Goal: Navigation & Orientation: Find specific page/section

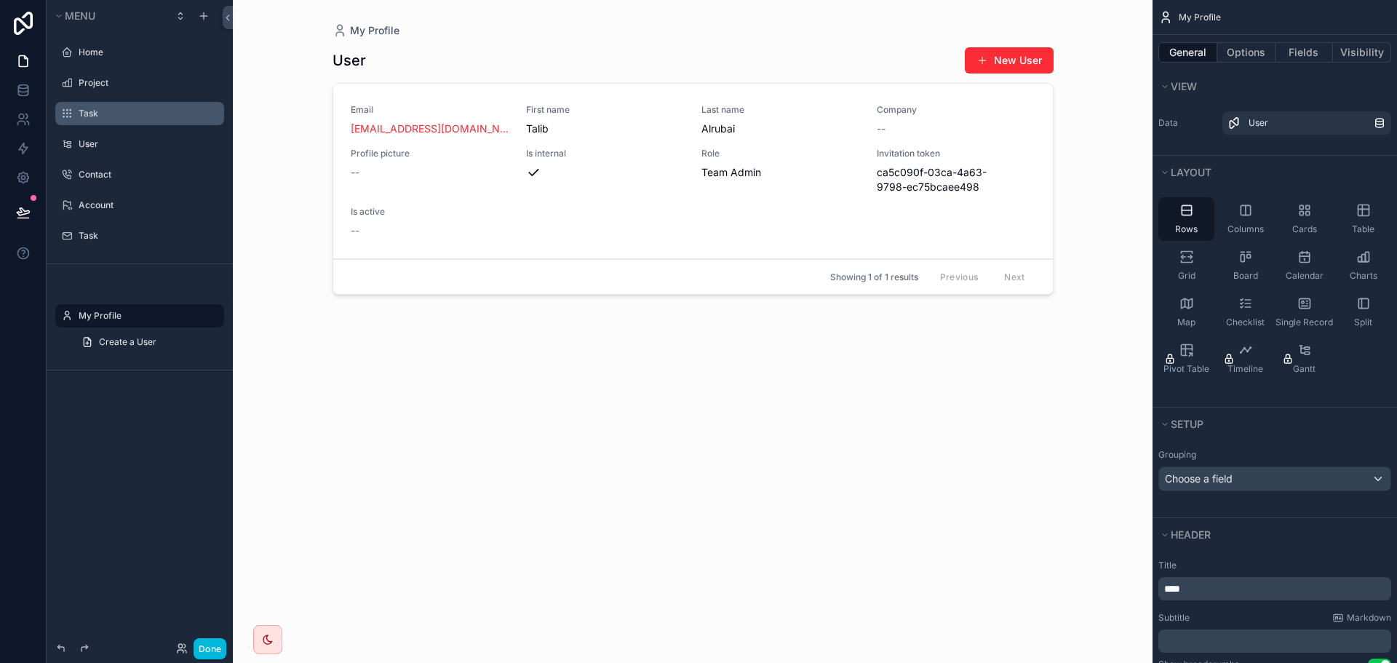
click at [152, 117] on label "Task" at bounding box center [147, 114] width 137 height 12
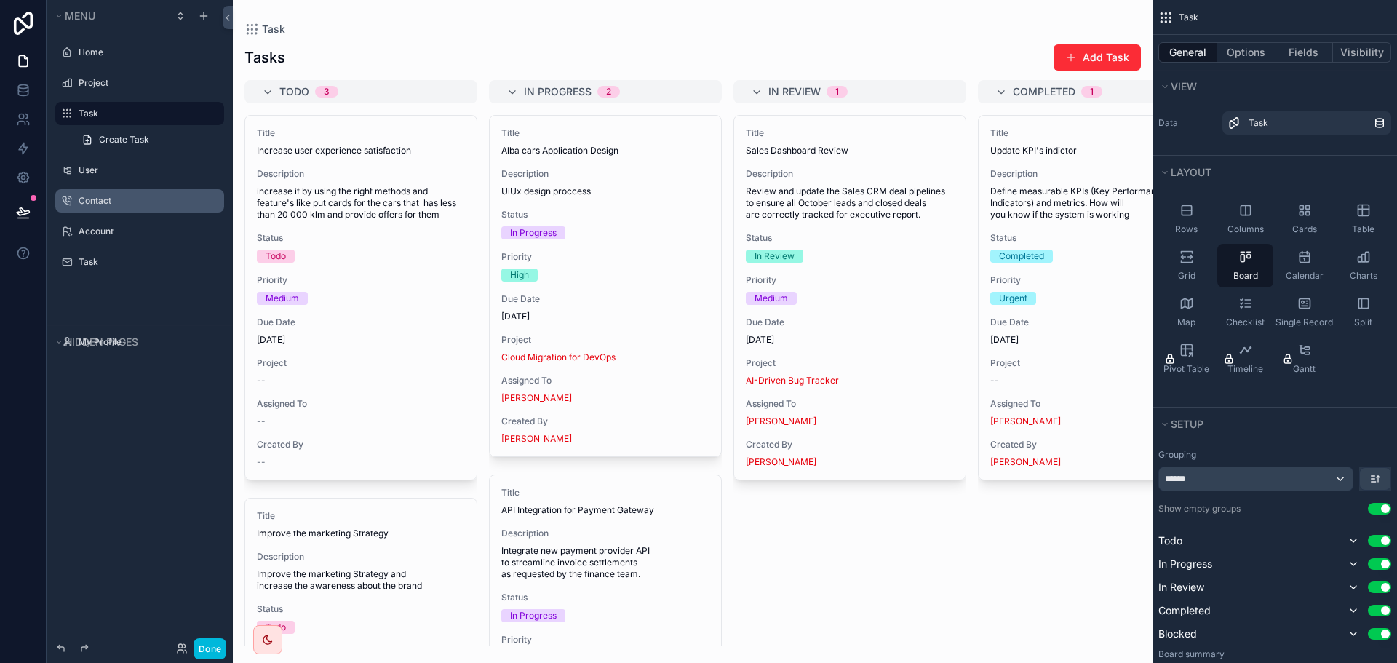
click at [127, 199] on label "Contact" at bounding box center [147, 201] width 137 height 12
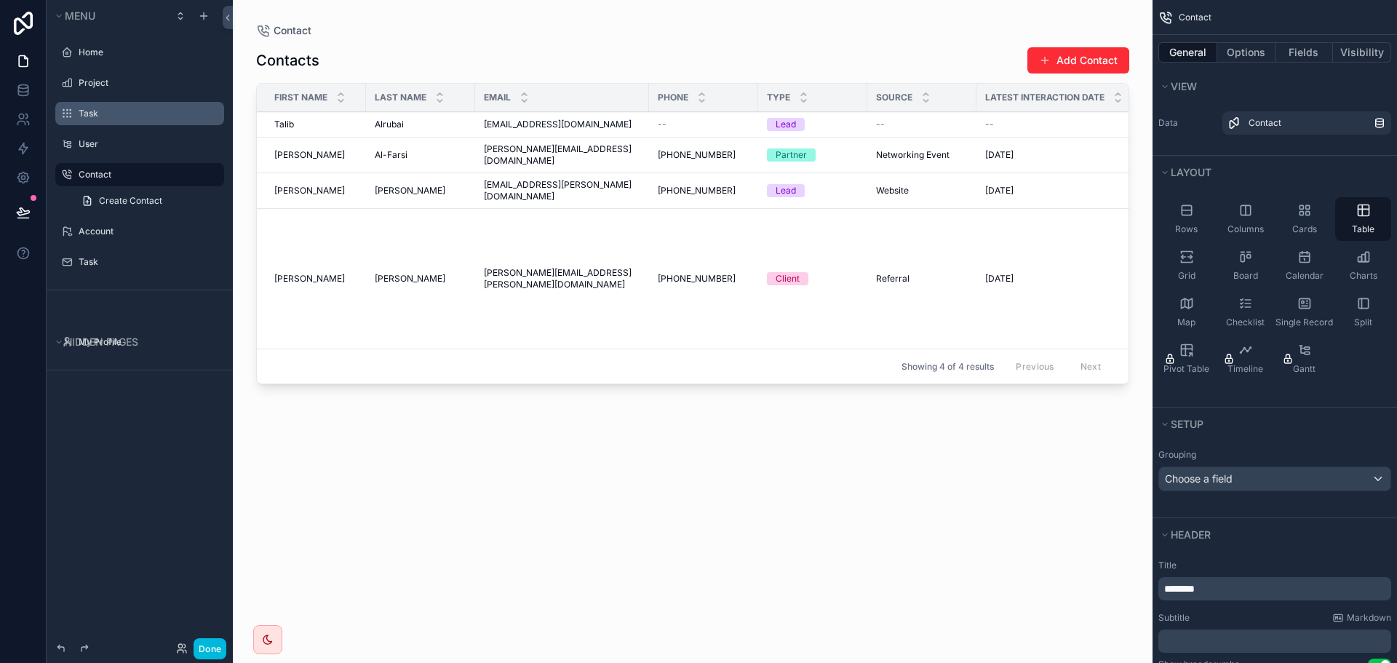
click at [126, 116] on label "Task" at bounding box center [147, 114] width 137 height 12
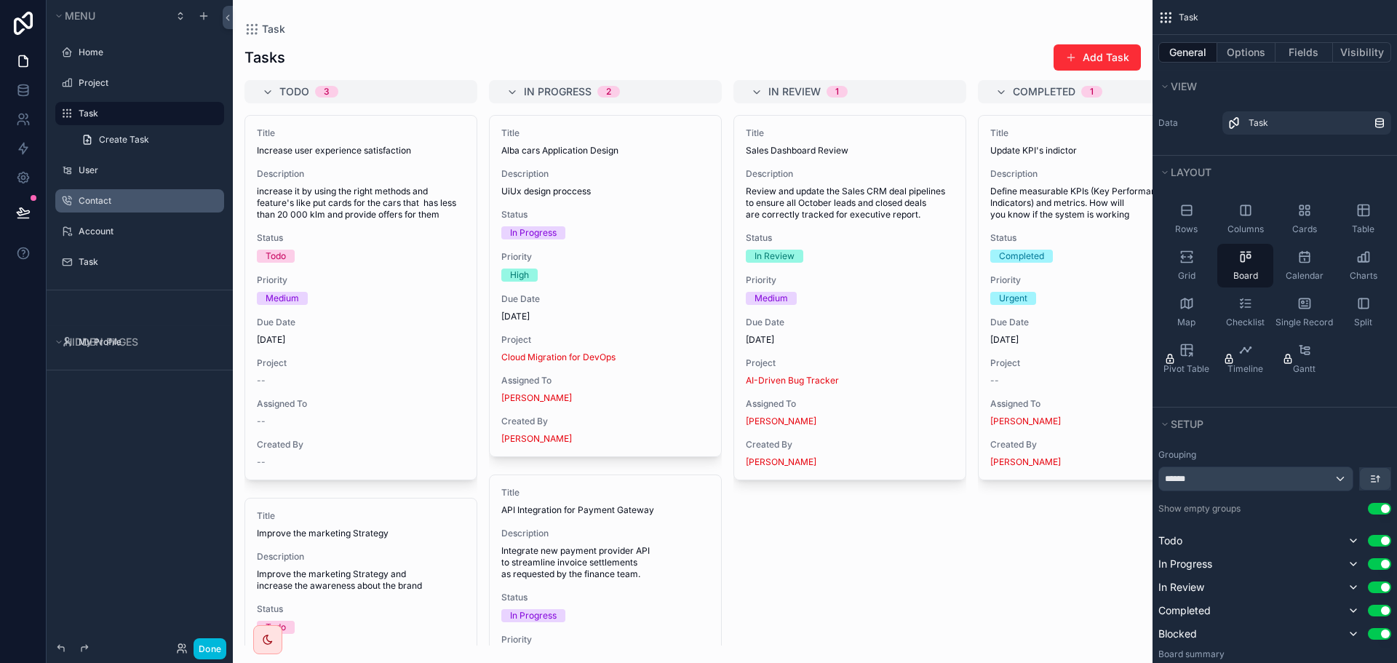
click at [316, 247] on div "scrollable content" at bounding box center [693, 331] width 920 height 663
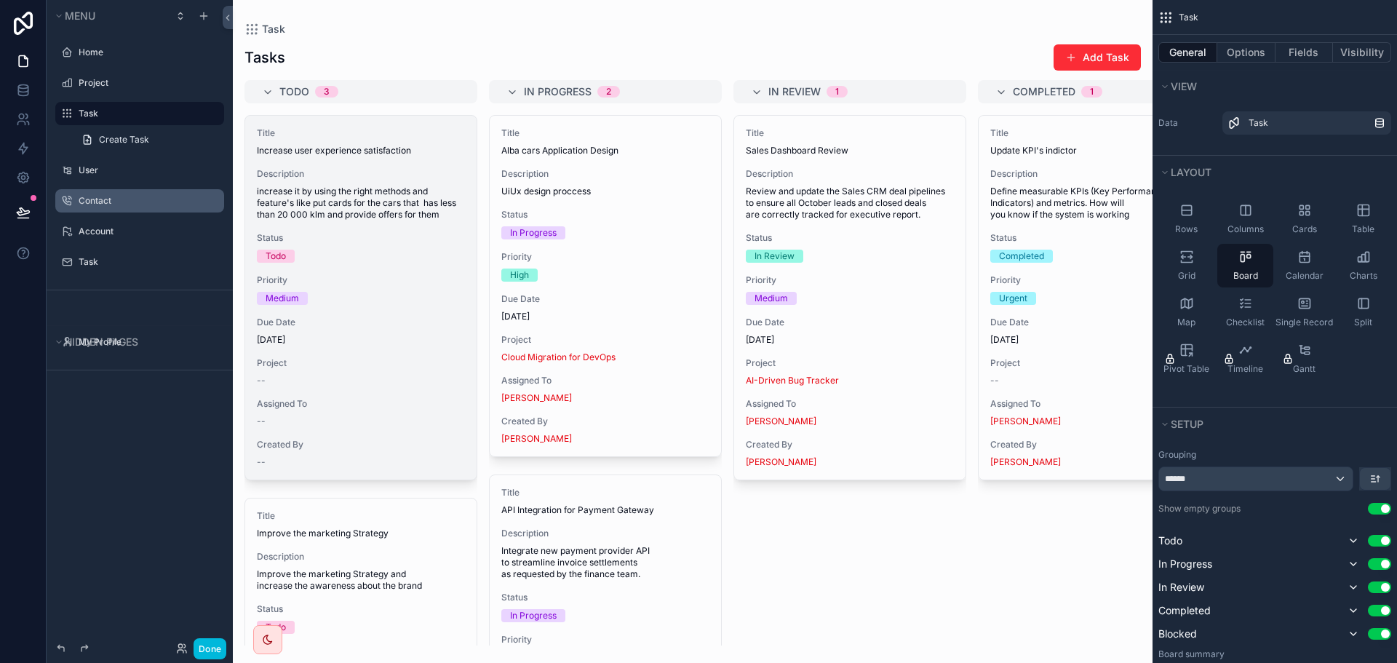
click at [358, 186] on span "increase it by using the right methods and feature's like put cards for the car…" at bounding box center [361, 203] width 208 height 35
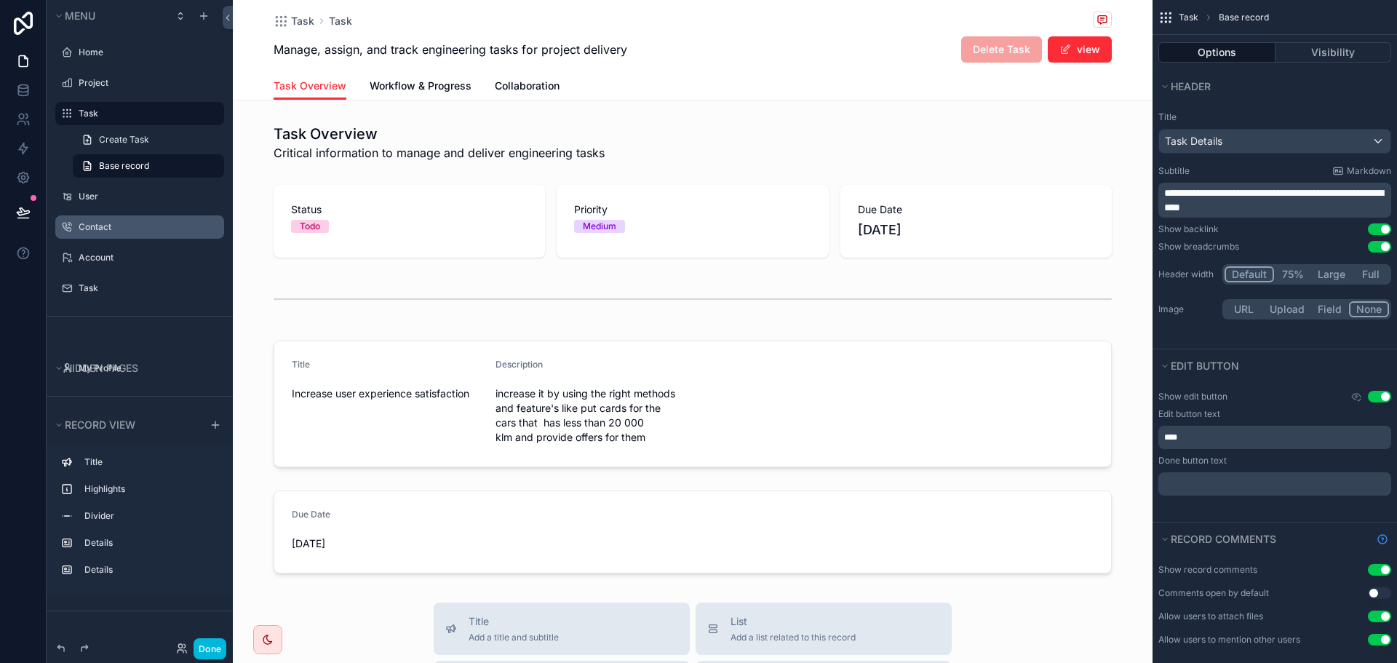
click at [541, 90] on span "Collaboration" at bounding box center [527, 86] width 65 height 15
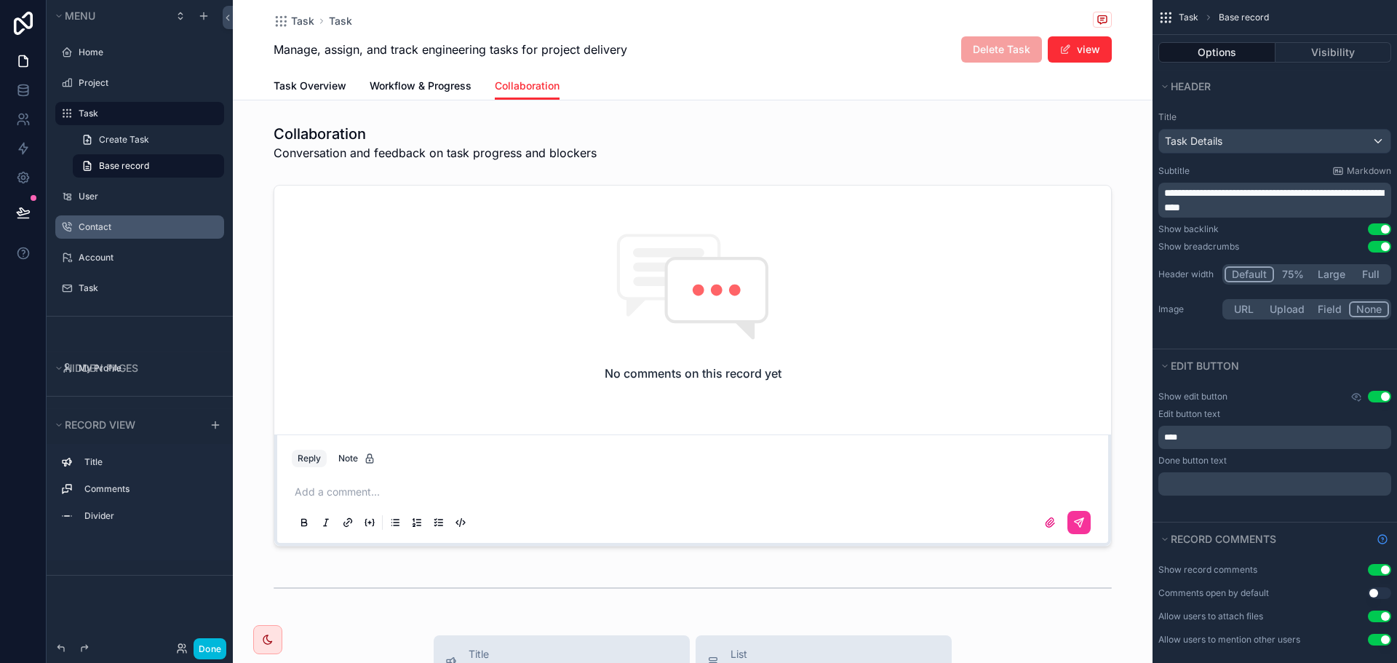
click at [316, 79] on span "Task Overview" at bounding box center [310, 86] width 73 height 15
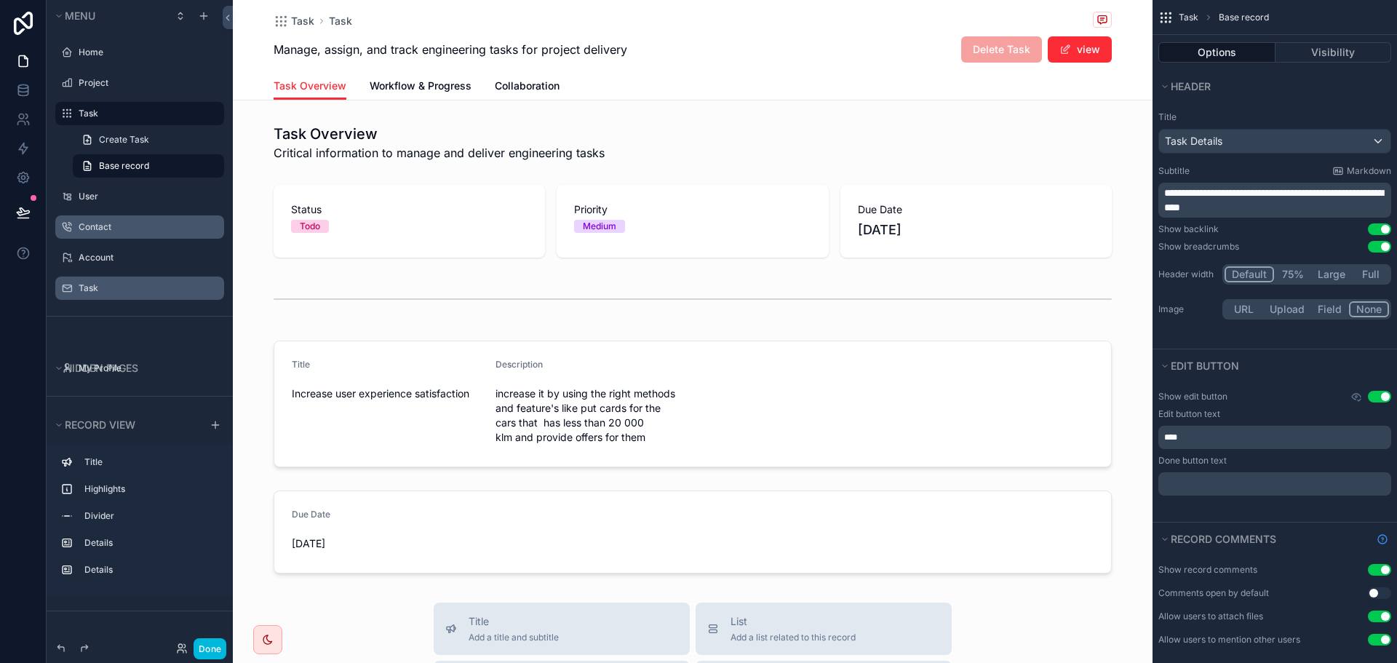
click at [98, 289] on label "Task" at bounding box center [147, 288] width 137 height 12
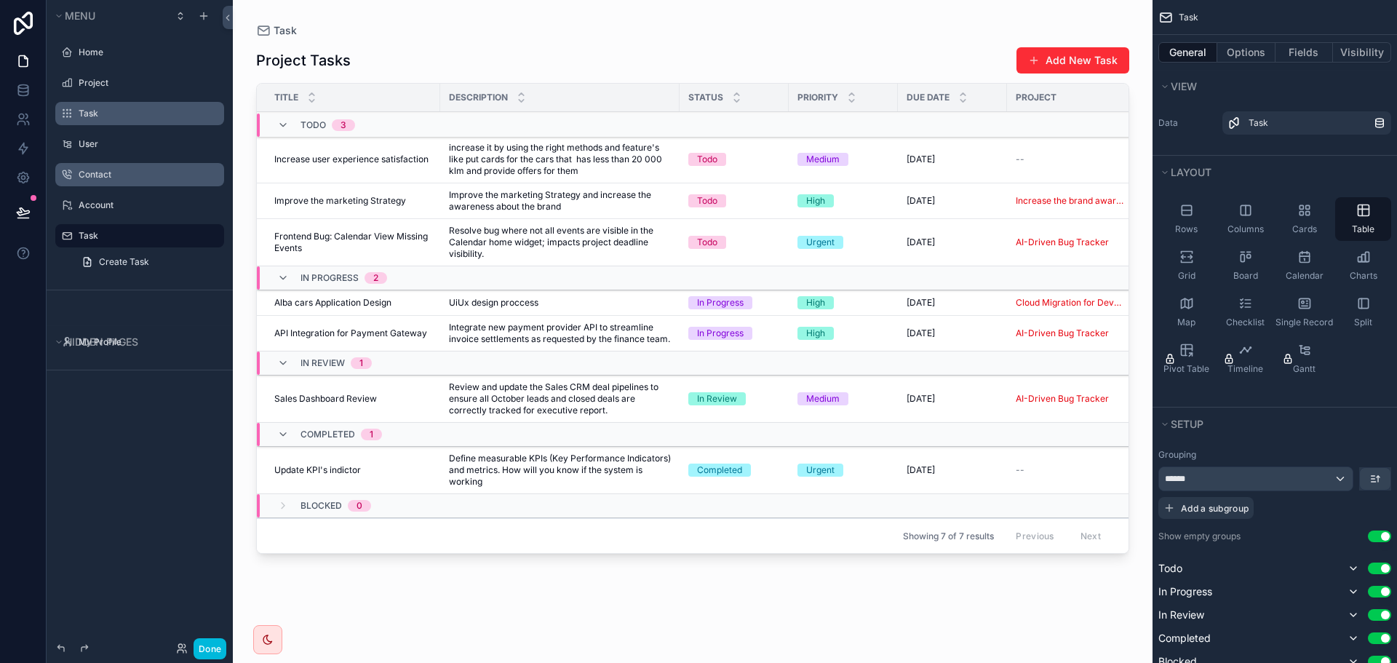
click at [93, 114] on label "Task" at bounding box center [147, 114] width 137 height 12
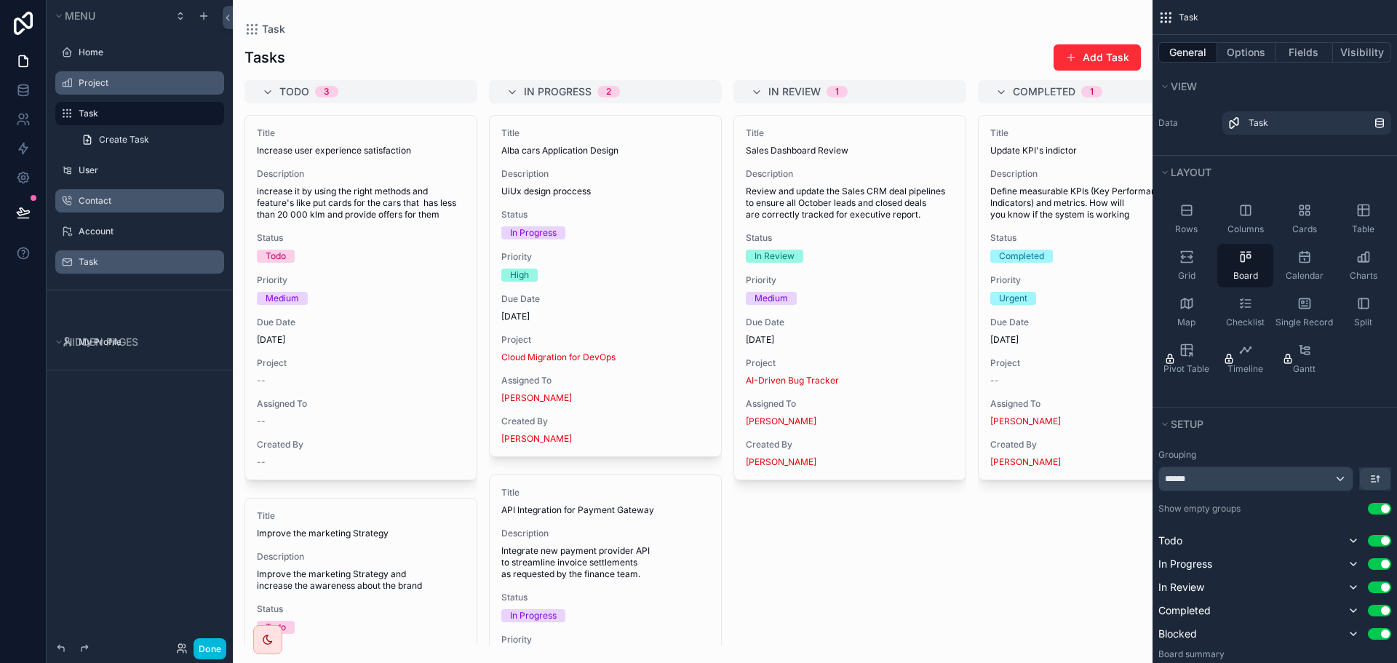
click at [95, 85] on label "Project" at bounding box center [147, 83] width 137 height 12
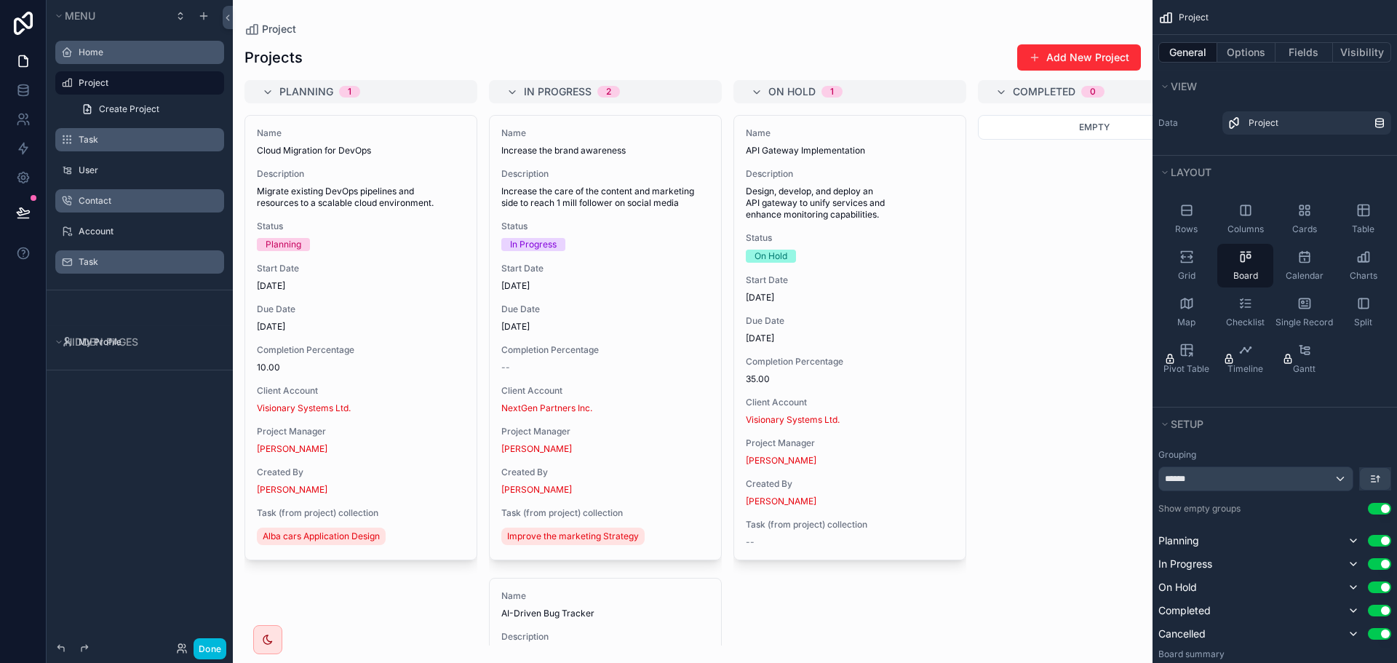
click at [101, 51] on label "Home" at bounding box center [147, 53] width 137 height 12
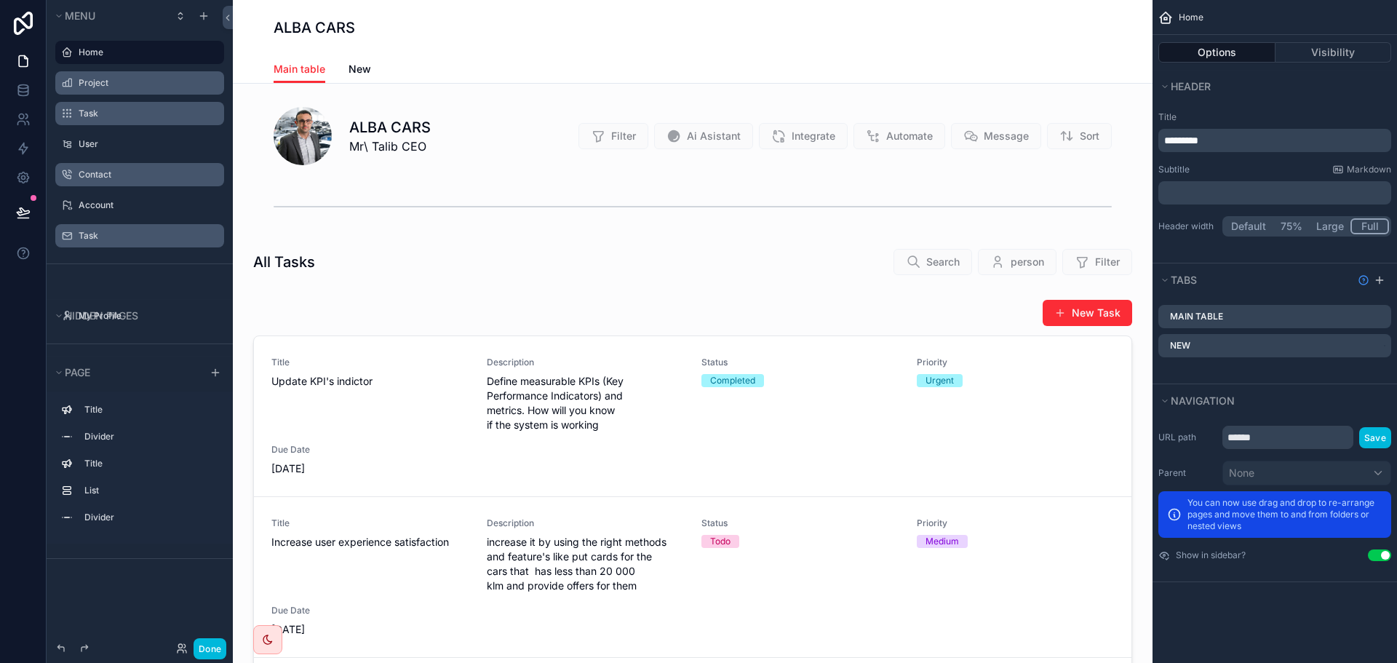
click at [357, 77] on link "New" at bounding box center [360, 70] width 23 height 29
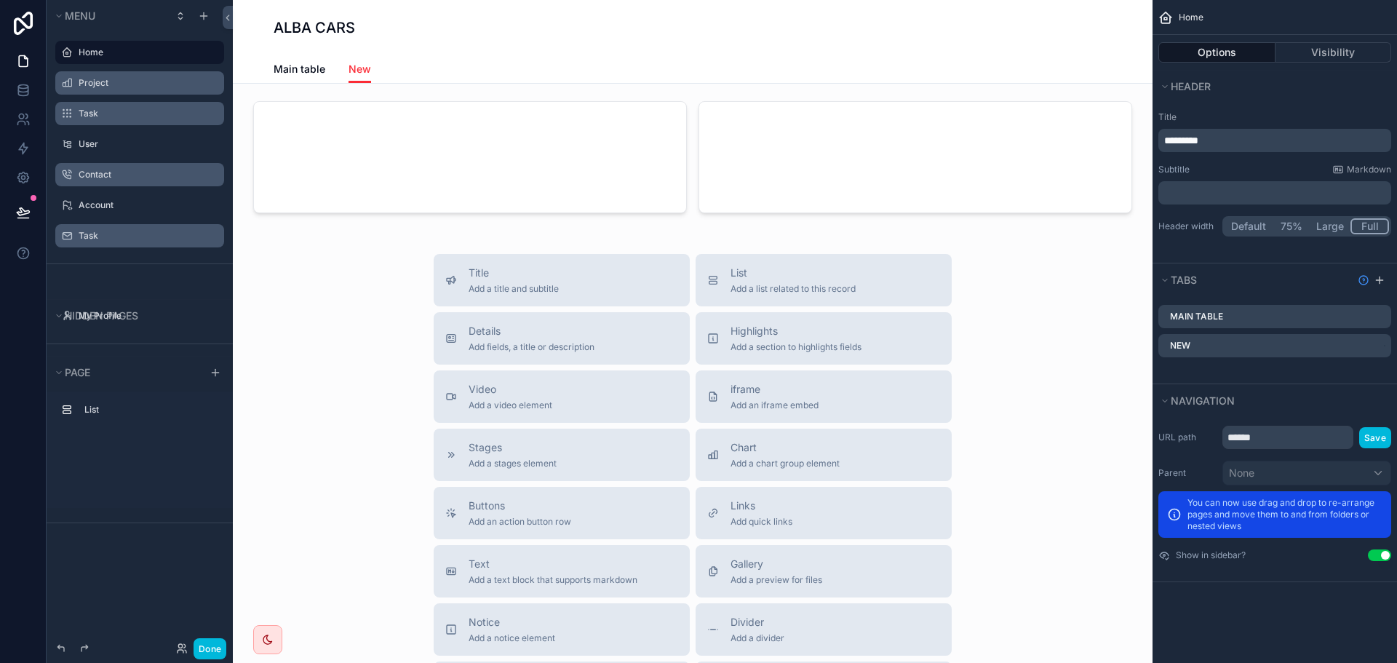
click at [306, 74] on span "Main table" at bounding box center [300, 69] width 52 height 15
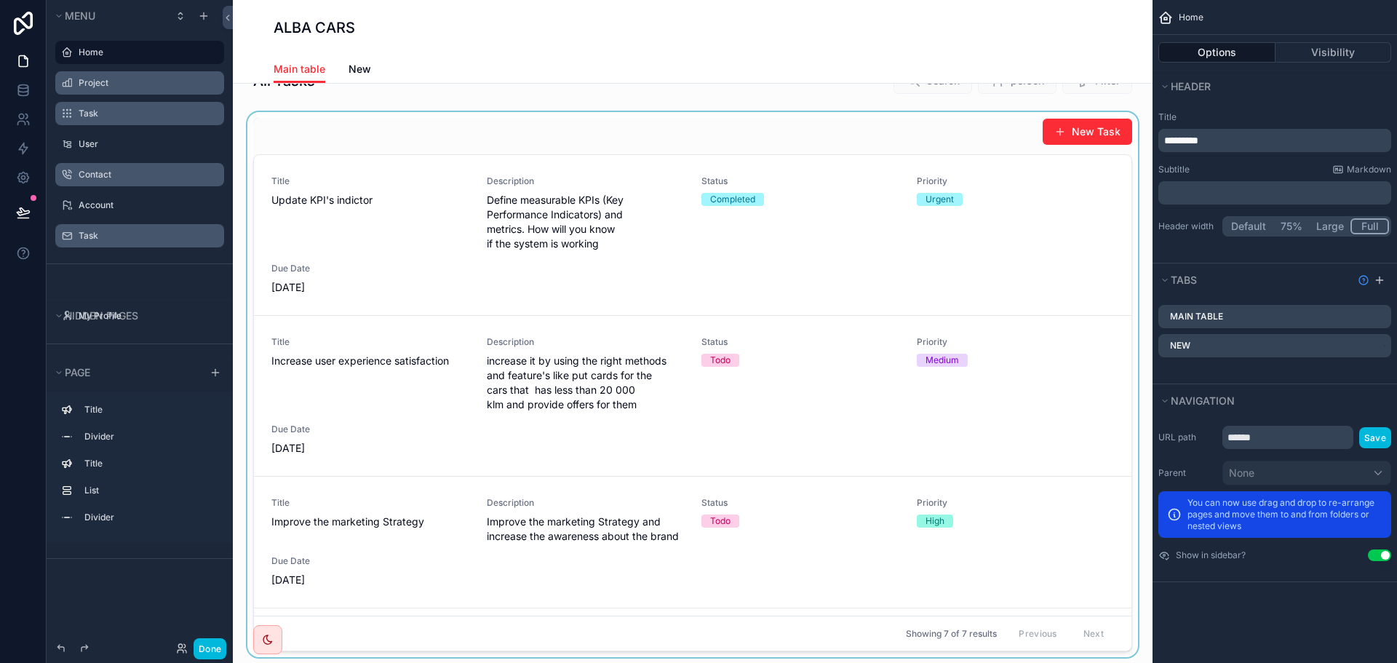
scroll to position [146, 0]
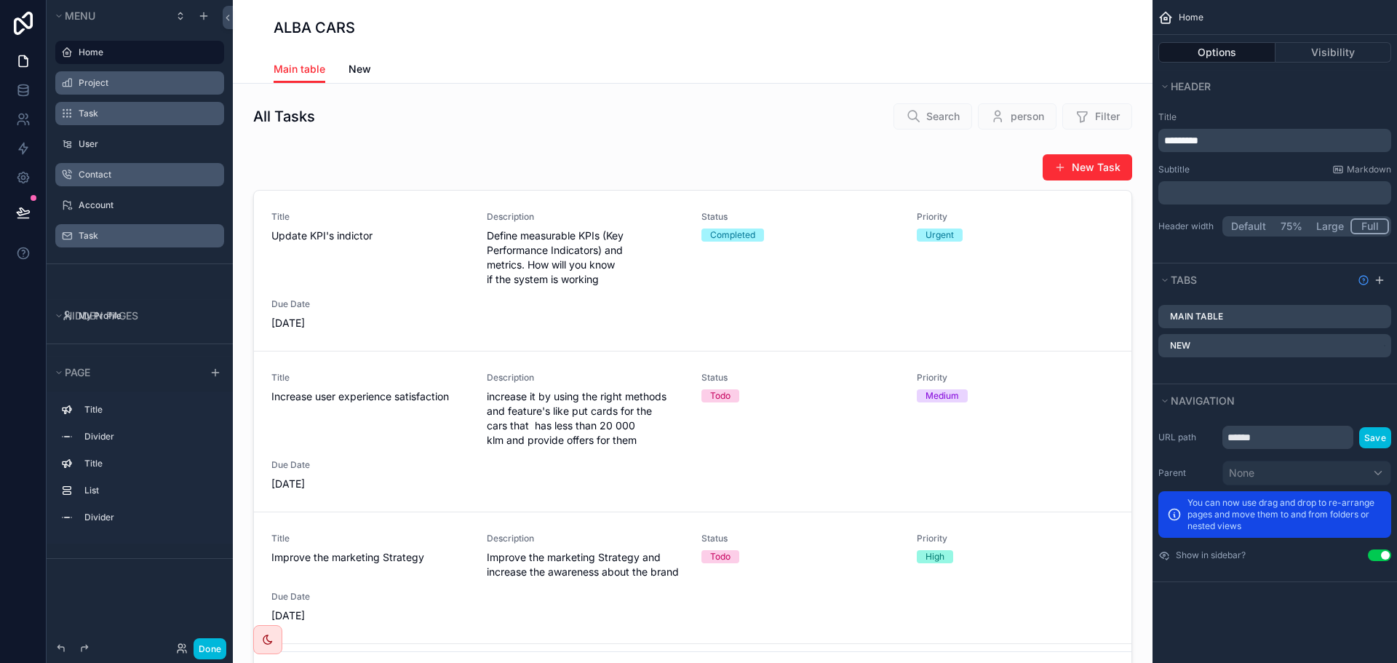
click at [135, 77] on label "Project" at bounding box center [147, 83] width 137 height 12
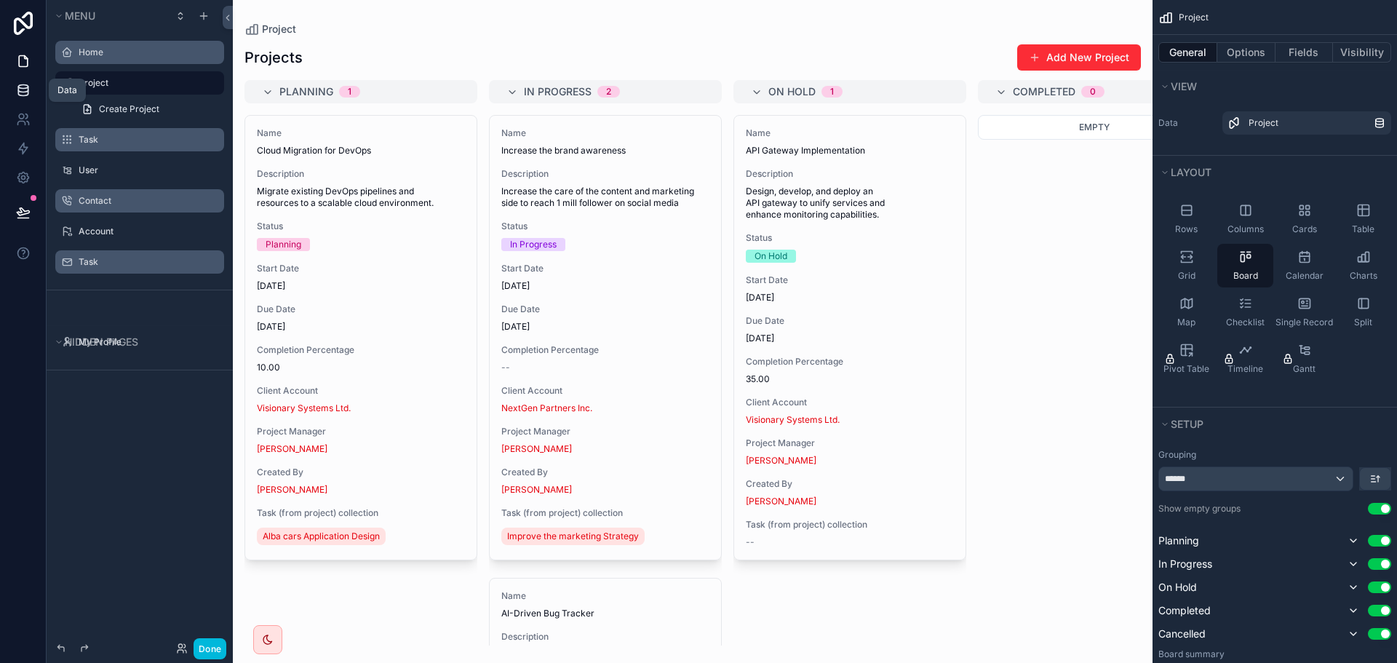
click at [23, 84] on icon at bounding box center [23, 90] width 15 height 15
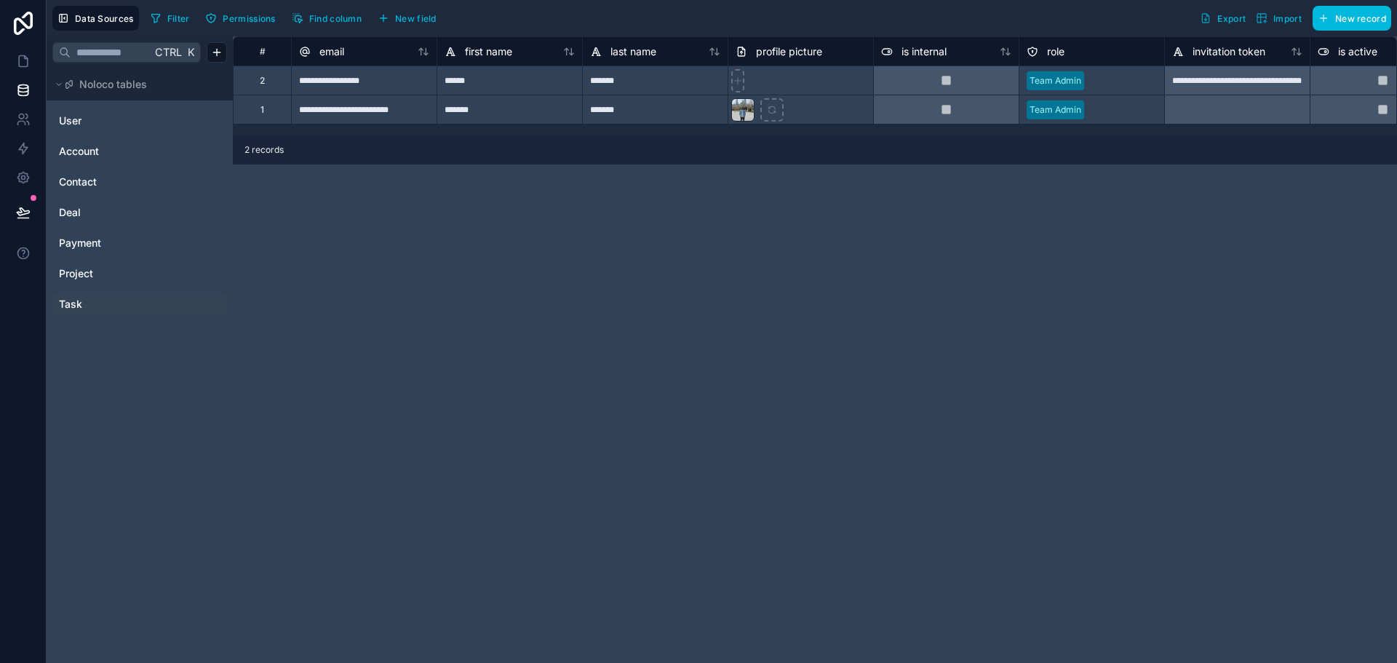
click at [121, 300] on link "Task" at bounding box center [118, 304] width 118 height 15
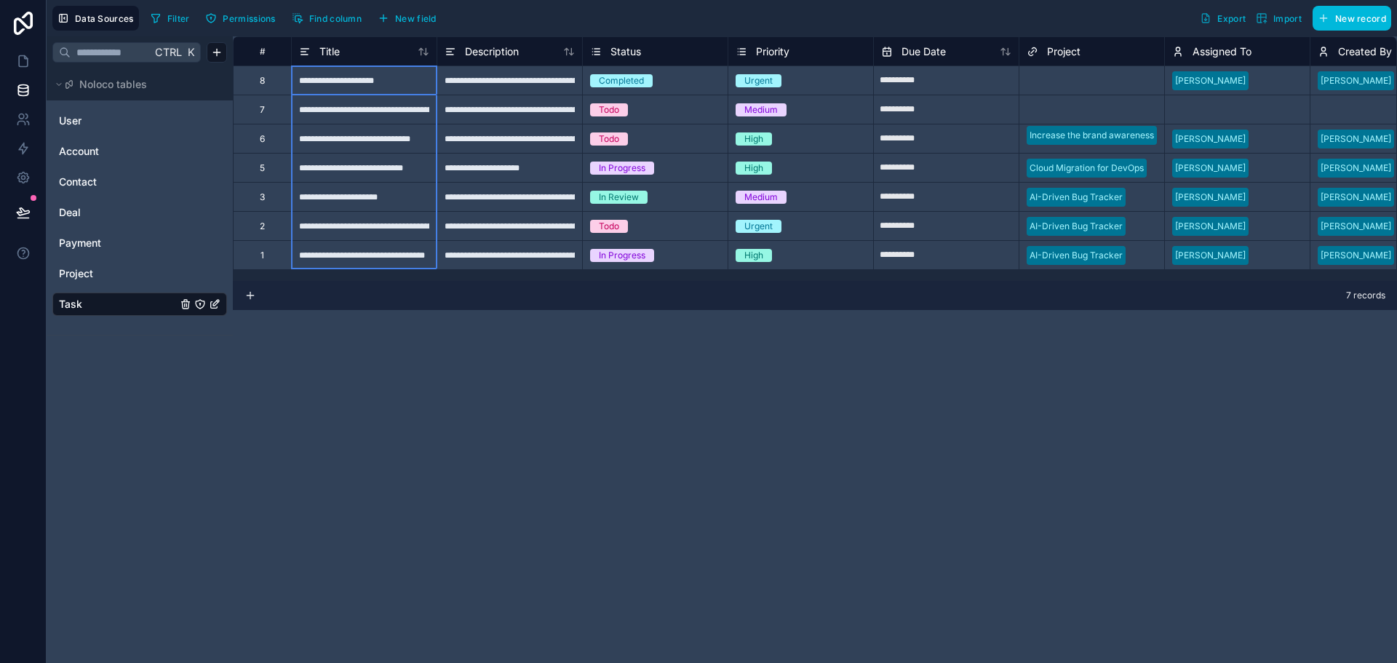
click at [318, 50] on div "Title" at bounding box center [319, 51] width 41 height 17
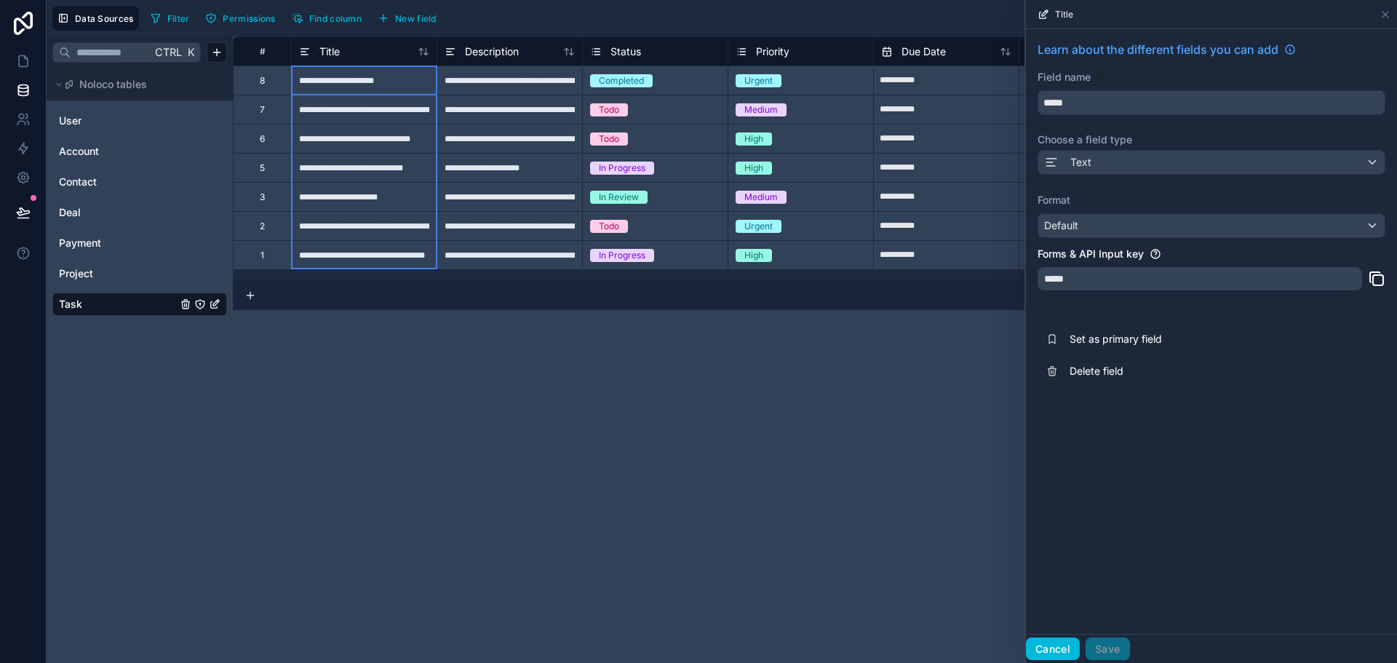
click at [1049, 649] on button "Cancel" at bounding box center [1053, 649] width 54 height 23
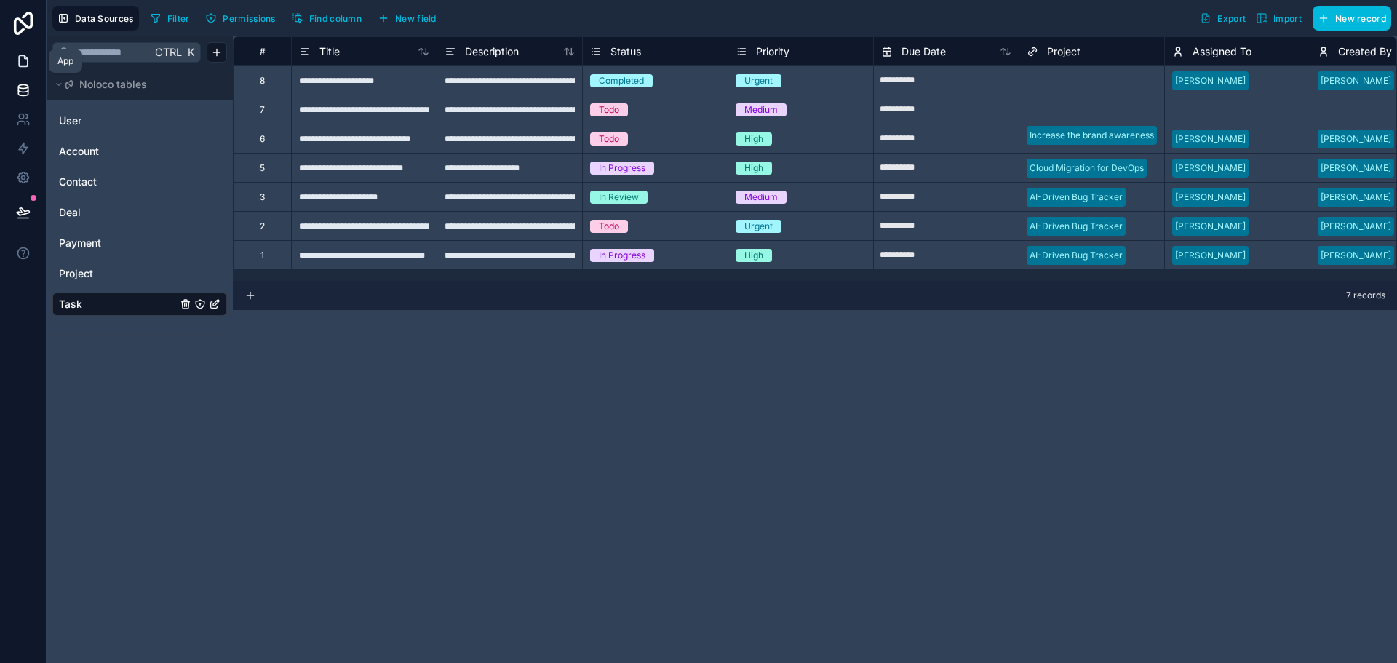
click at [11, 66] on link at bounding box center [23, 61] width 46 height 29
